Goal: Task Accomplishment & Management: Use online tool/utility

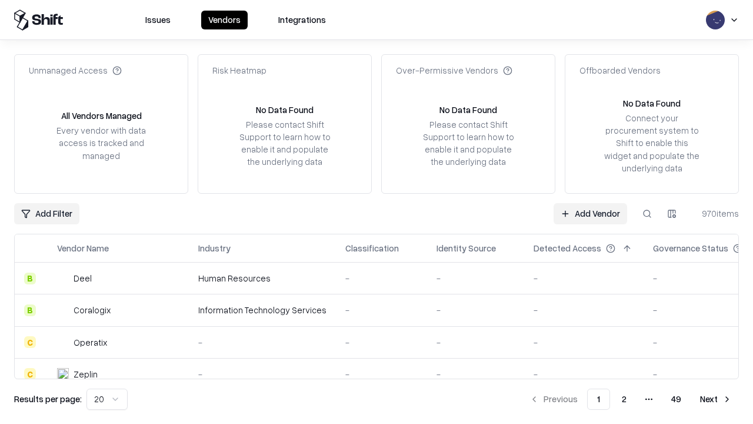
click at [590, 213] on link "Add Vendor" at bounding box center [591, 213] width 74 height 21
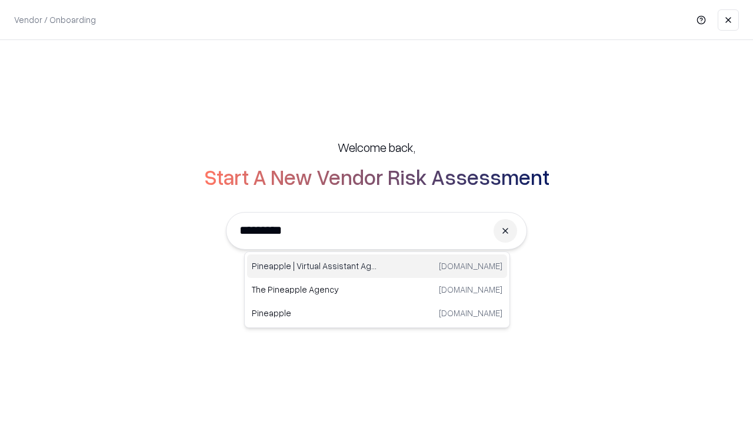
click at [377, 266] on div "Pineapple | Virtual Assistant Agency [DOMAIN_NAME]" at bounding box center [377, 266] width 260 height 24
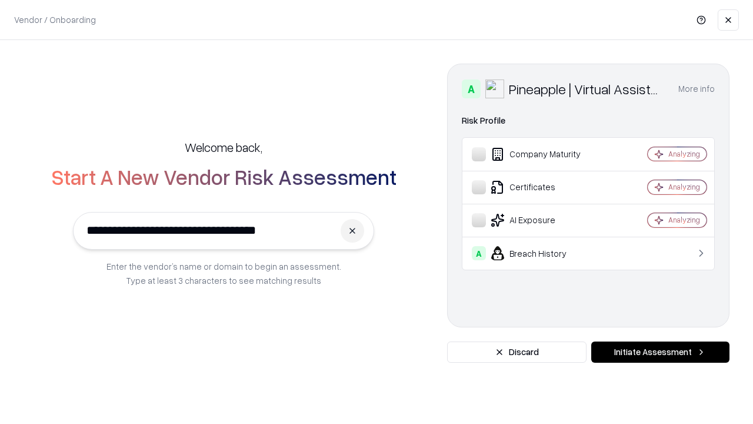
type input "**********"
click at [660, 352] on button "Initiate Assessment" at bounding box center [660, 351] width 138 height 21
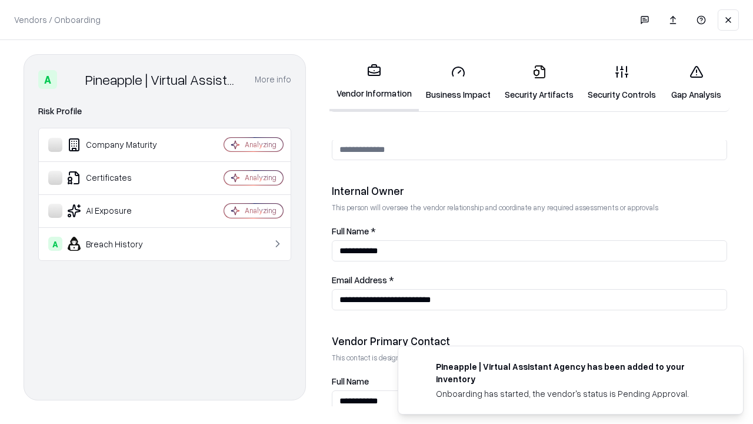
scroll to position [610, 0]
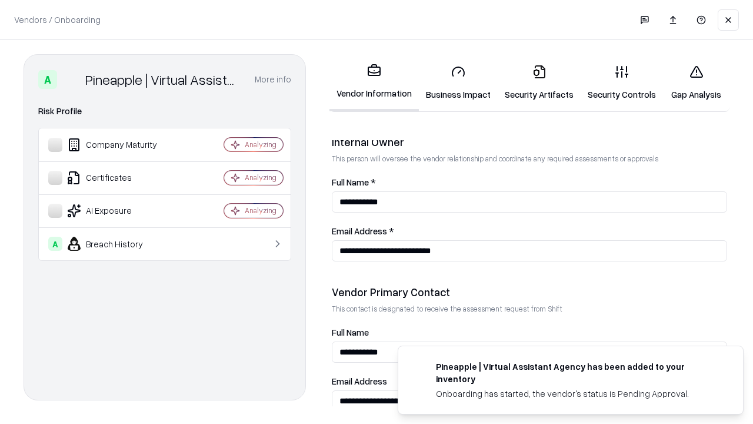
click at [458, 82] on link "Business Impact" at bounding box center [458, 82] width 79 height 55
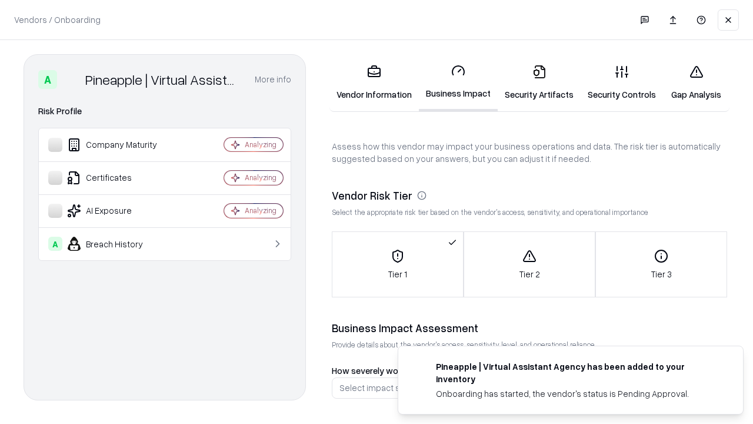
click at [539, 82] on link "Security Artifacts" at bounding box center [539, 82] width 83 height 55
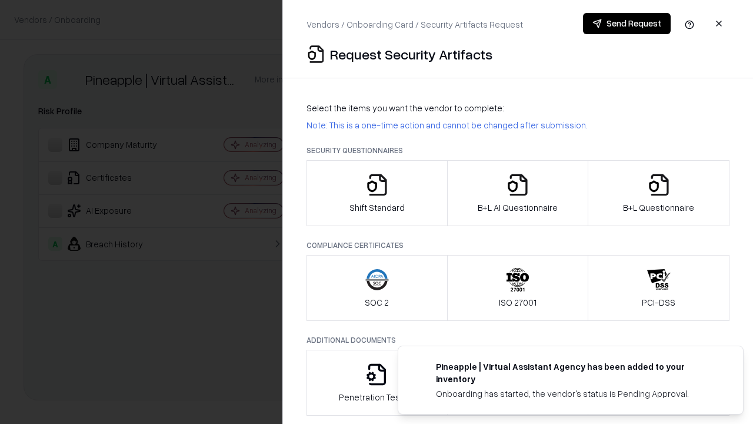
click at [377, 193] on icon "button" at bounding box center [377, 185] width 24 height 24
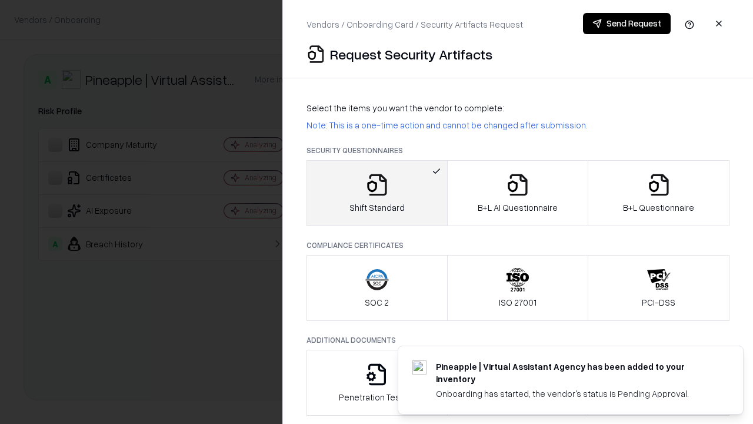
click at [627, 24] on button "Send Request" at bounding box center [627, 23] width 88 height 21
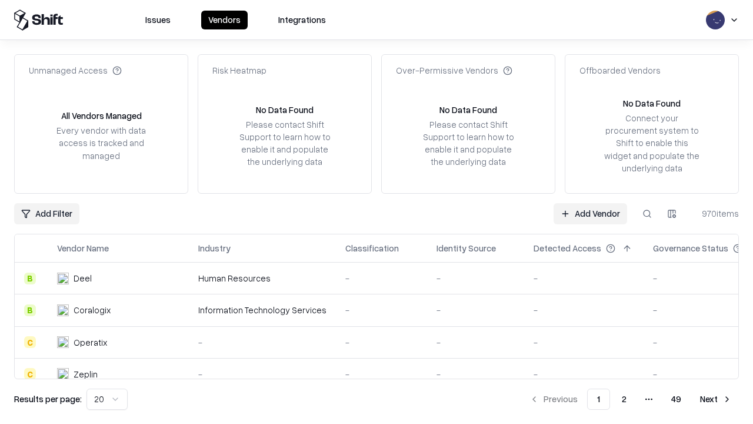
click at [647, 213] on button at bounding box center [647, 213] width 21 height 21
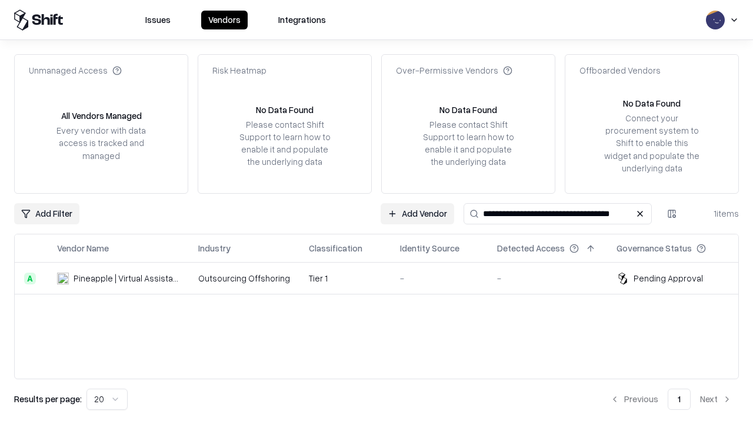
type input "**********"
click at [384, 278] on td "Tier 1" at bounding box center [345, 278] width 91 height 32
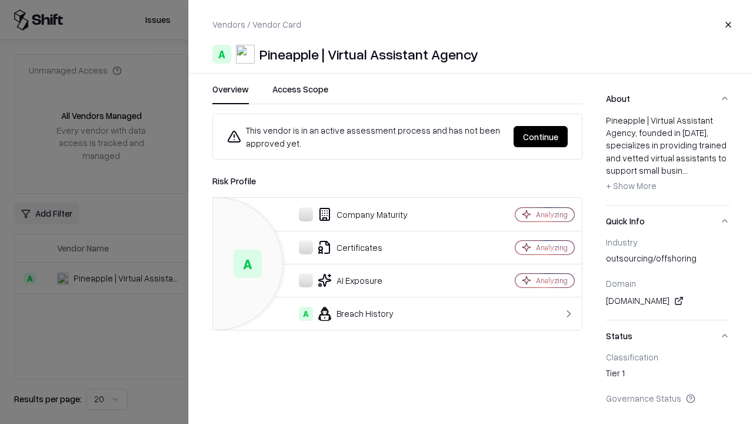
click at [541, 137] on button "Continue" at bounding box center [541, 136] width 54 height 21
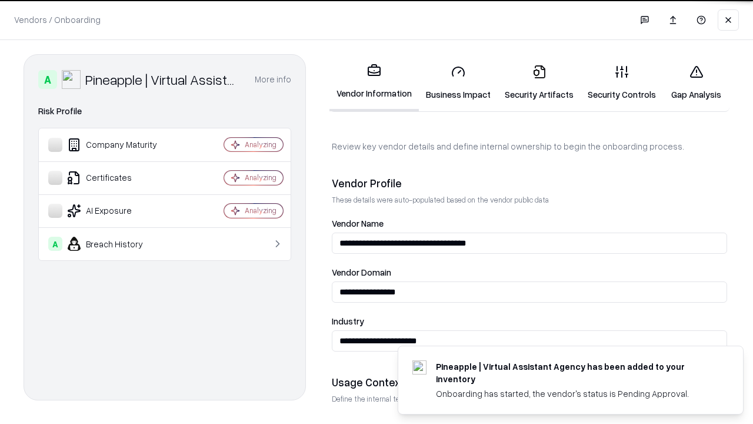
click at [539, 82] on link "Security Artifacts" at bounding box center [539, 82] width 83 height 55
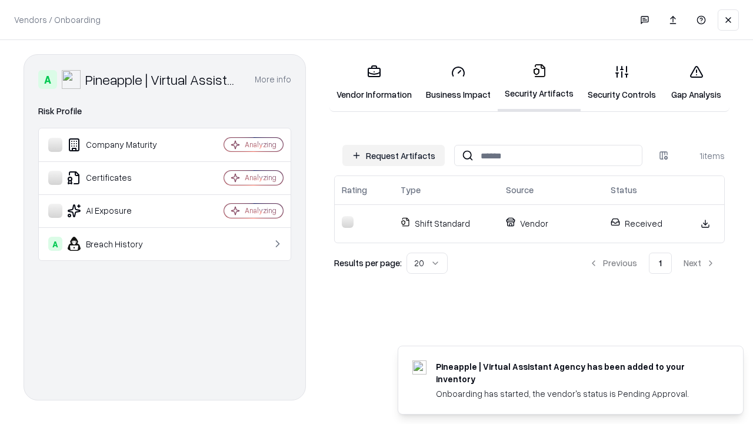
click at [696, 82] on link "Gap Analysis" at bounding box center [696, 82] width 66 height 55
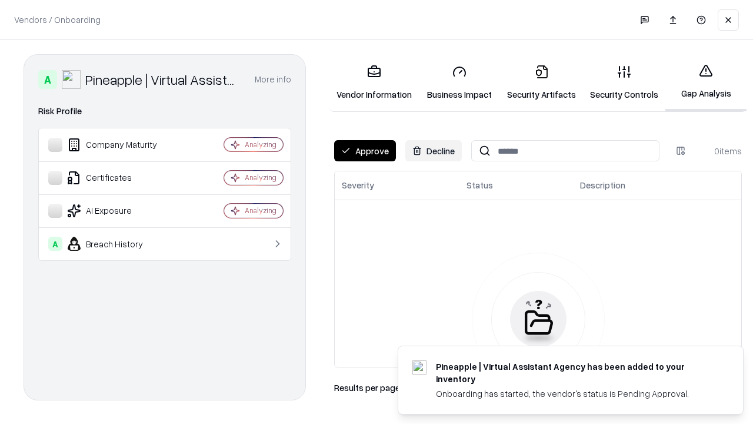
click at [365, 151] on button "Approve" at bounding box center [365, 150] width 62 height 21
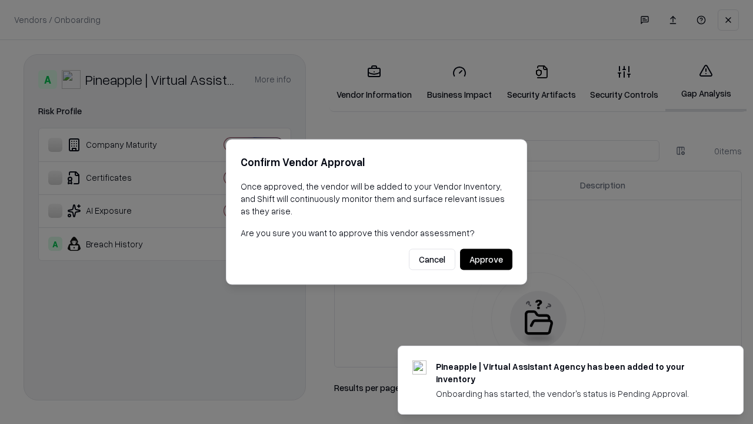
click at [486, 259] on button "Approve" at bounding box center [486, 259] width 52 height 21
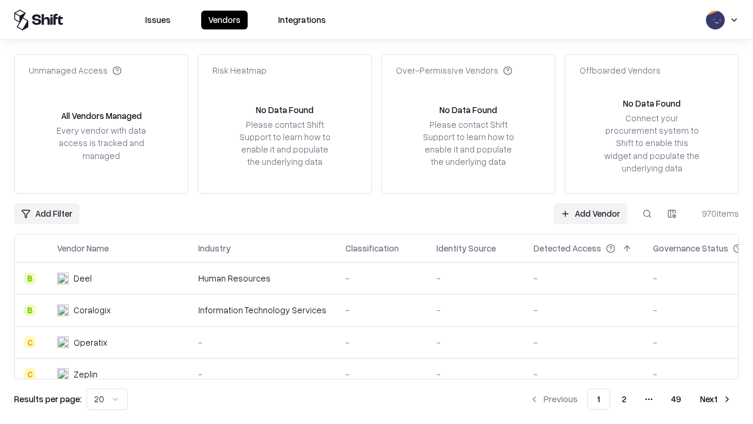
type input "**********"
click at [590, 213] on link "Add Vendor" at bounding box center [591, 213] width 74 height 21
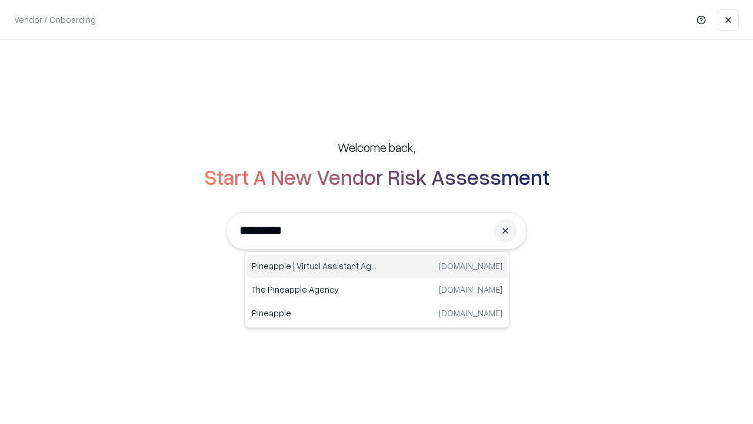
click at [377, 266] on div "Pineapple | Virtual Assistant Agency trypineapple.com" at bounding box center [377, 266] width 260 height 24
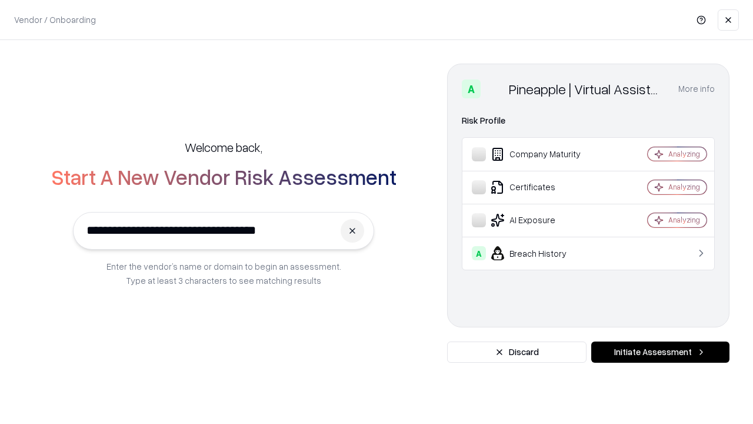
type input "**********"
click at [660, 352] on button "Initiate Assessment" at bounding box center [660, 351] width 138 height 21
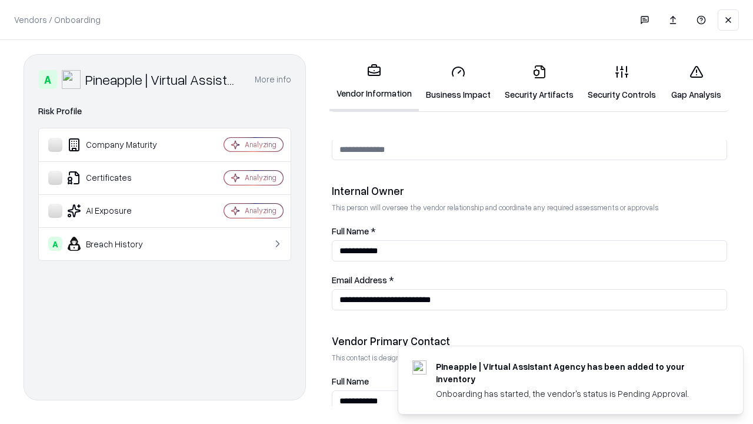
scroll to position [610, 0]
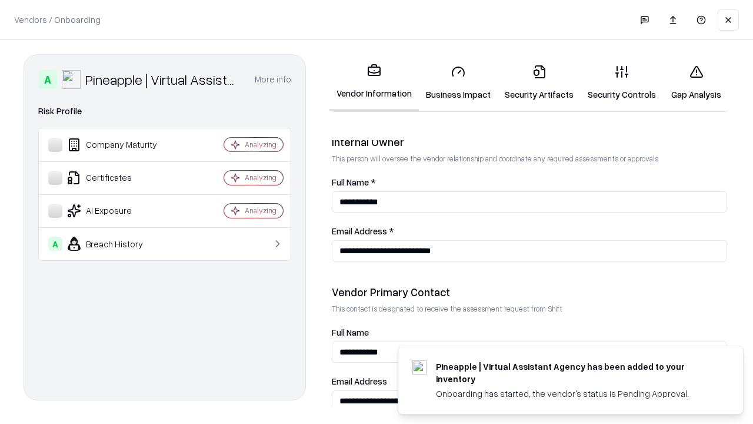
click at [696, 82] on link "Gap Analysis" at bounding box center [696, 82] width 66 height 55
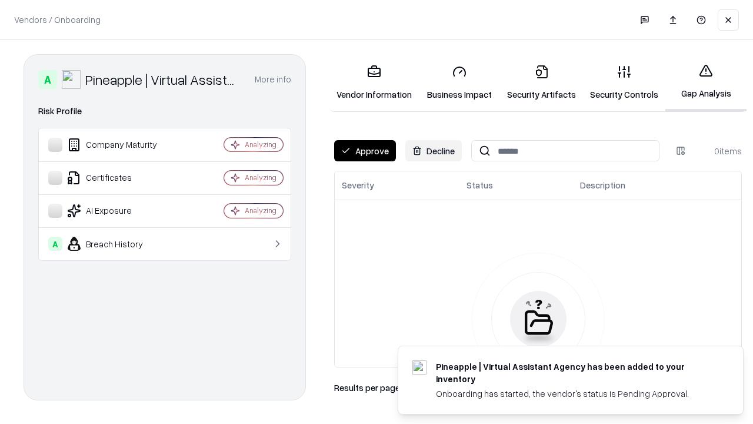
click at [365, 151] on button "Approve" at bounding box center [365, 150] width 62 height 21
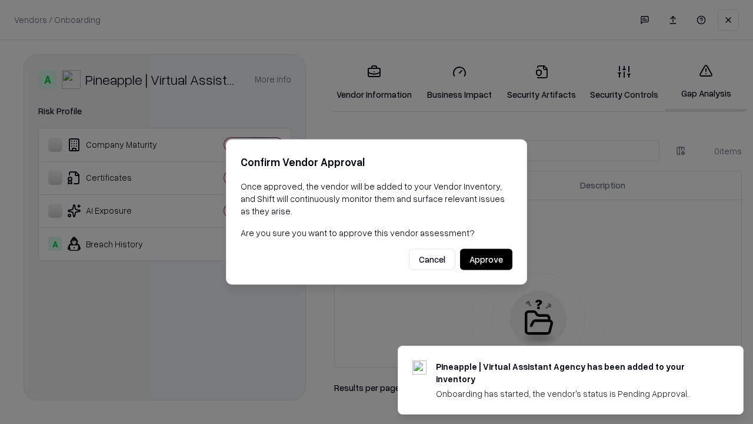
click at [486, 259] on button "Approve" at bounding box center [486, 259] width 52 height 21
